Goal: Task Accomplishment & Management: Manage account settings

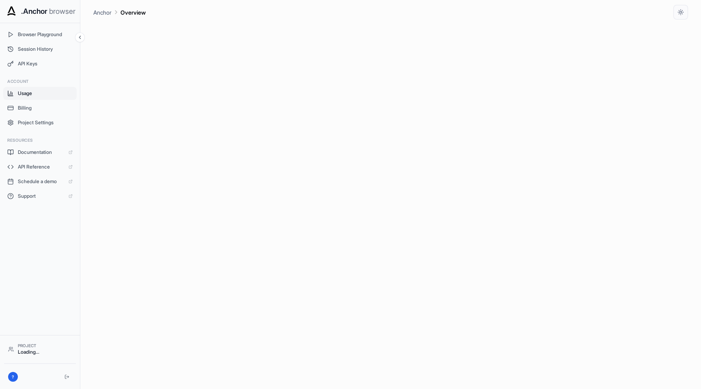
click at [30, 90] on span "Usage" at bounding box center [45, 93] width 55 height 6
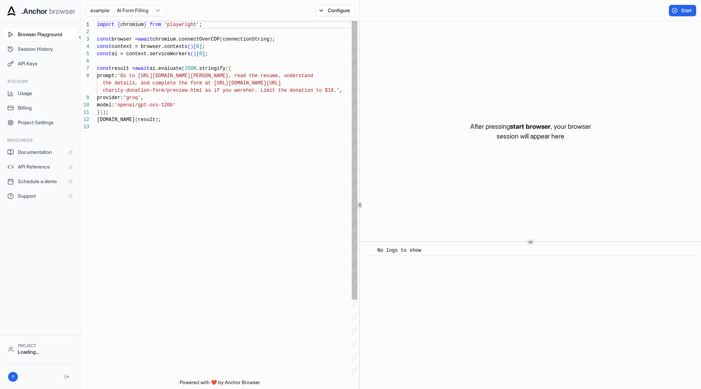
scroll to position [58, 0]
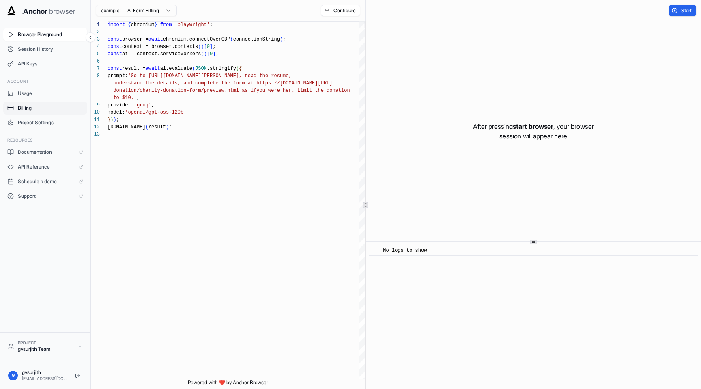
click at [34, 106] on span "Billing" at bounding box center [50, 108] width 65 height 6
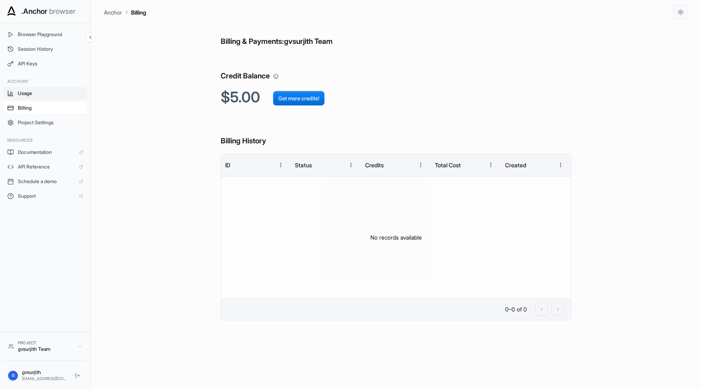
click at [28, 95] on span "Usage" at bounding box center [50, 93] width 65 height 6
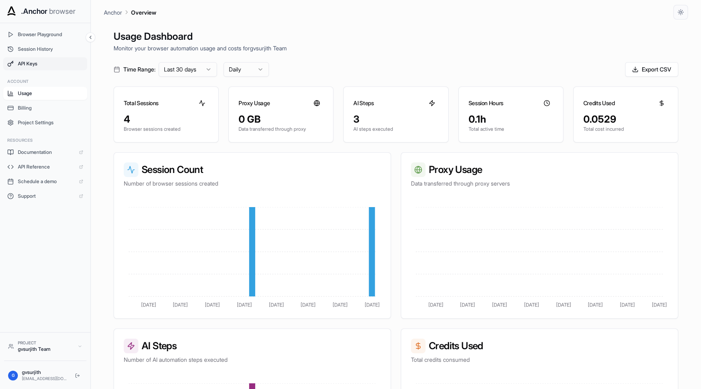
click at [34, 62] on span "API Keys" at bounding box center [50, 63] width 65 height 6
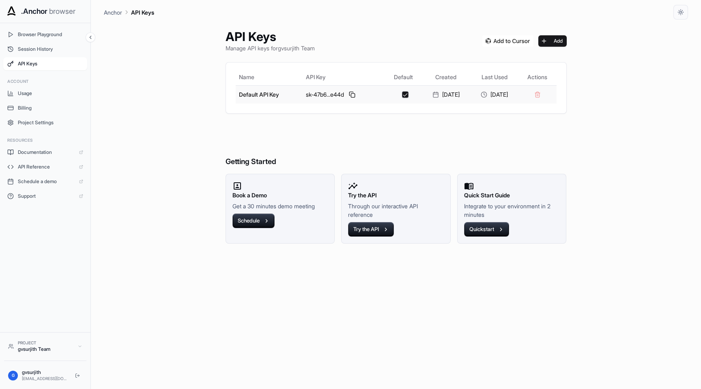
click at [546, 95] on td at bounding box center [537, 94] width 38 height 18
click at [546, 94] on td at bounding box center [537, 94] width 38 height 18
click at [402, 95] on button "button" at bounding box center [405, 94] width 6 height 6
click at [449, 144] on h6 "Getting Started" at bounding box center [396, 145] width 341 height 44
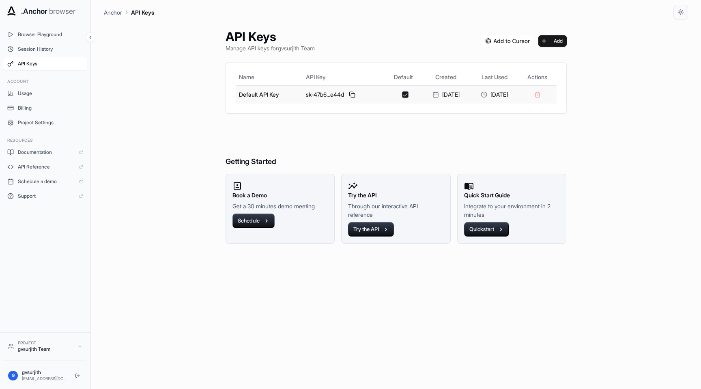
click at [544, 92] on td at bounding box center [537, 94] width 38 height 18
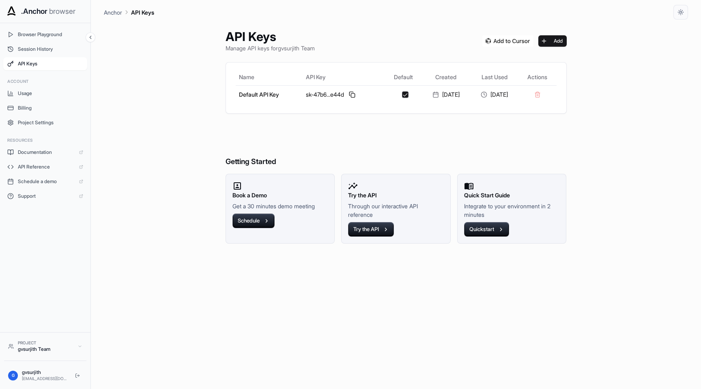
click at [584, 100] on div "API Keys Manage API keys for gvsurjith Team Add Name API Key Default Created La…" at bounding box center [396, 203] width 584 height 369
